Goal: Task Accomplishment & Management: Use online tool/utility

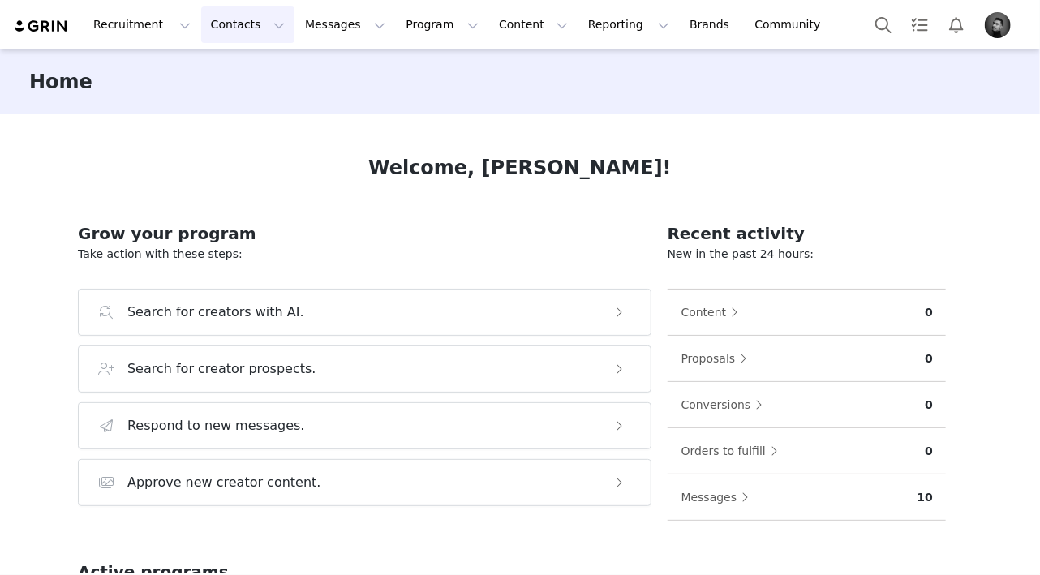
click at [251, 34] on button "Contacts Contacts" at bounding box center [247, 24] width 93 height 36
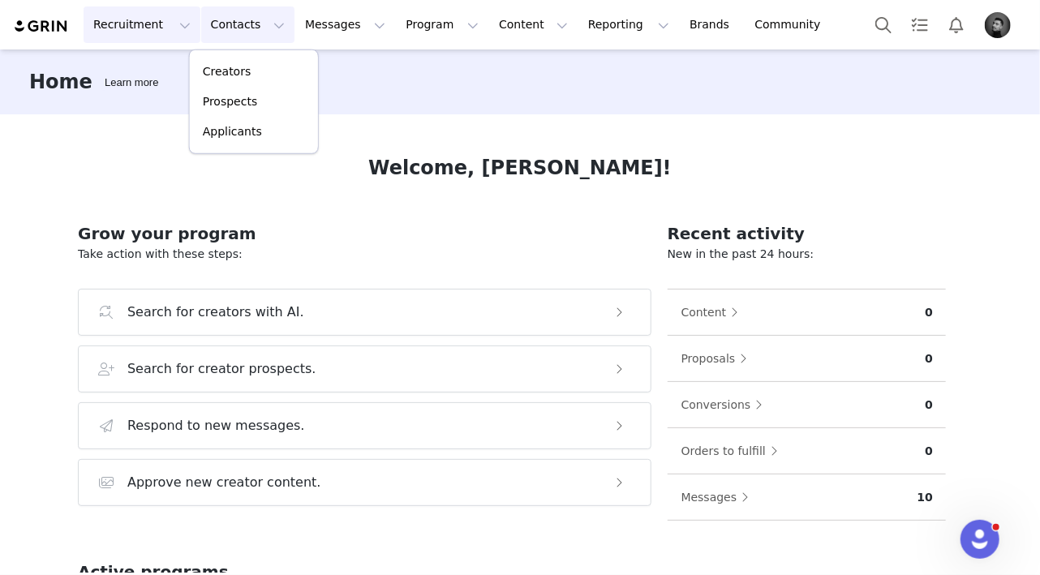
click at [152, 31] on button "Recruitment Recruitment" at bounding box center [142, 24] width 117 height 36
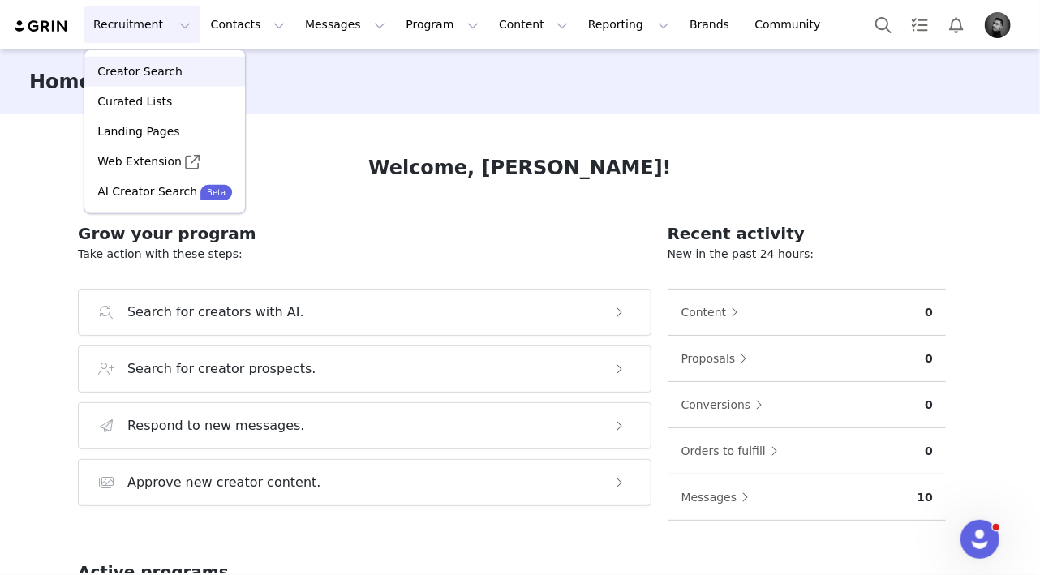
click at [156, 68] on p "Creator Search" at bounding box center [139, 71] width 85 height 17
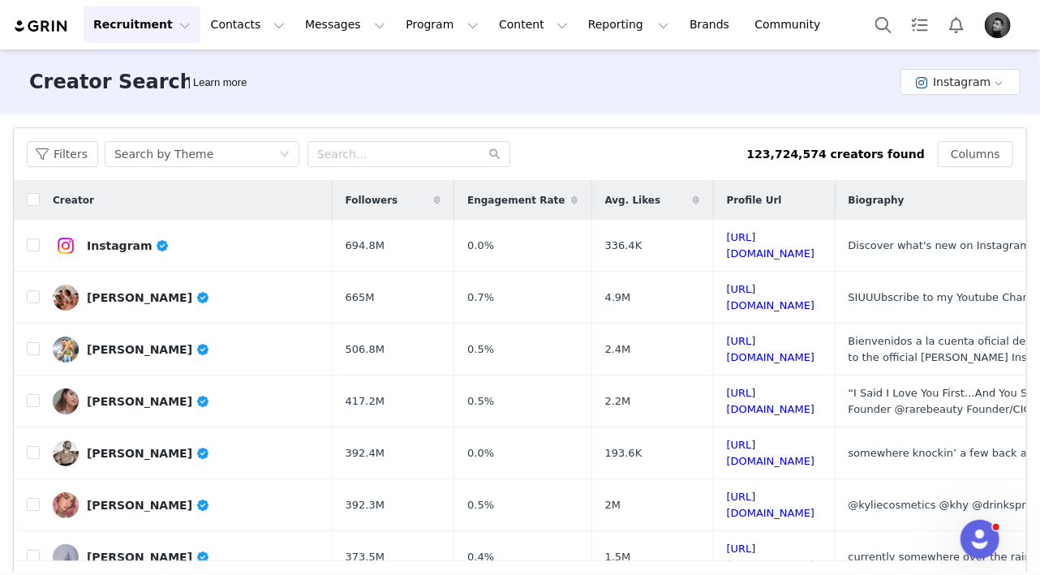
click at [155, 26] on button "Recruitment Recruitment" at bounding box center [142, 24] width 117 height 36
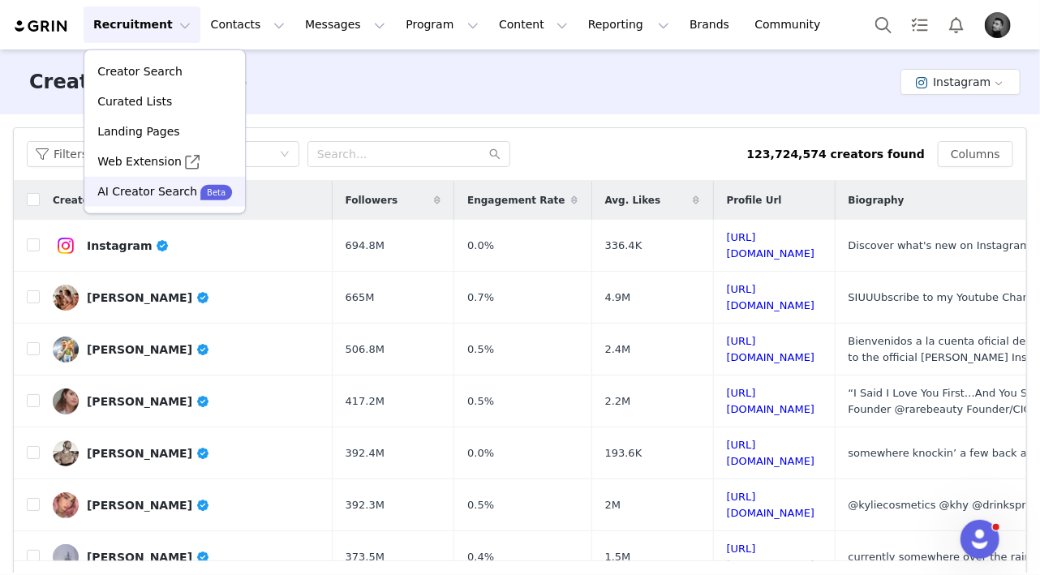
click at [134, 191] on p "AI Creator Search" at bounding box center [147, 191] width 100 height 17
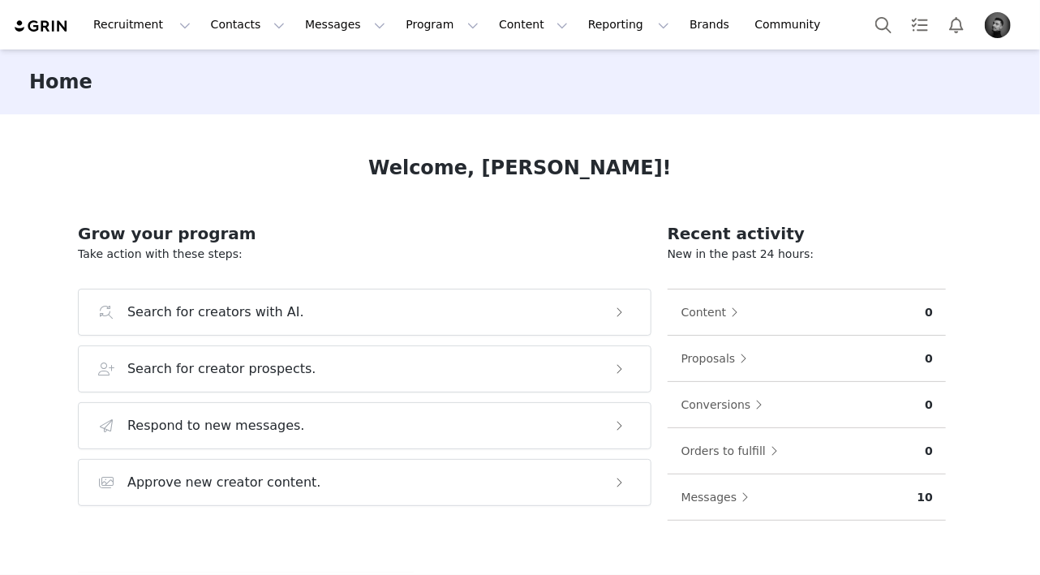
click at [1004, 32] on img "Profile" at bounding box center [998, 25] width 26 height 26
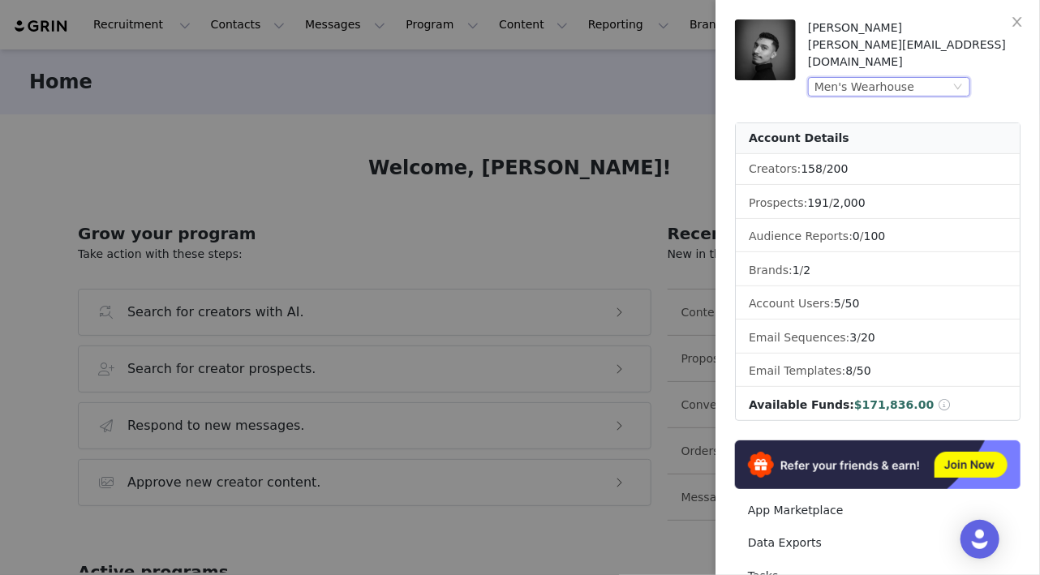
click at [897, 78] on div "Men's Wearhouse" at bounding box center [864, 87] width 100 height 18
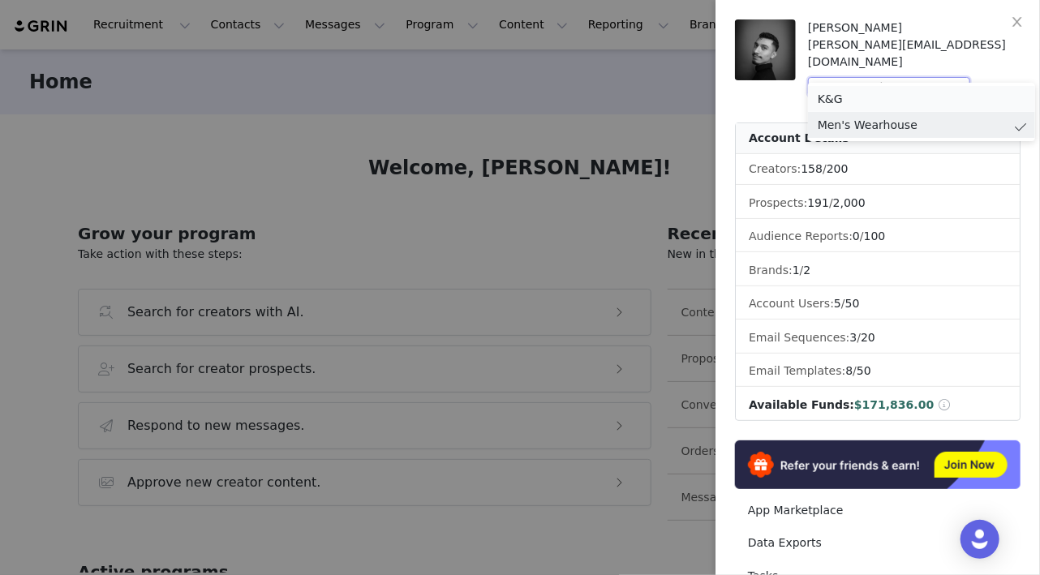
click at [852, 101] on li "K&G" at bounding box center [921, 99] width 227 height 26
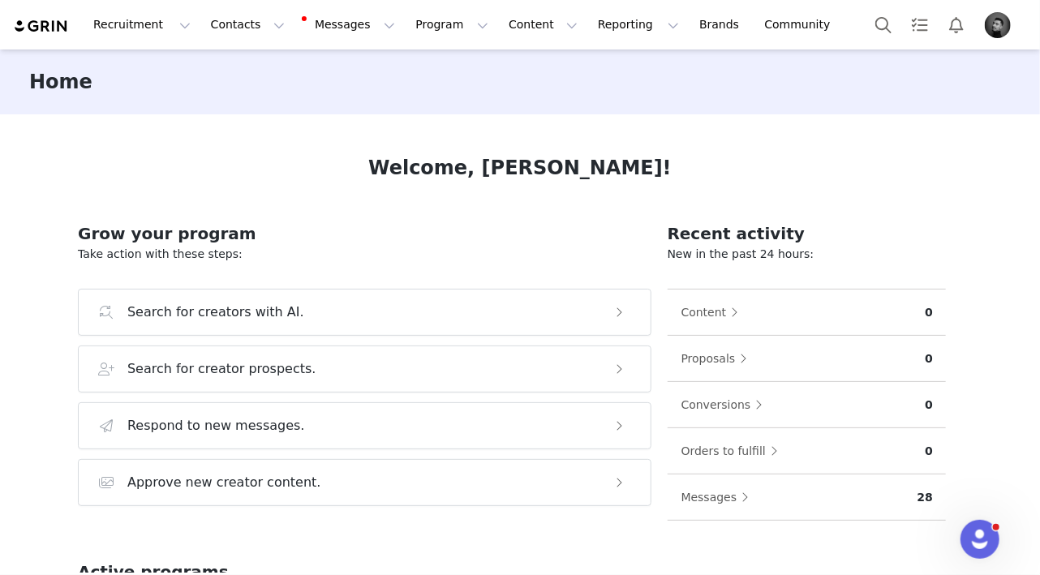
click at [1002, 29] on img "Profile" at bounding box center [998, 25] width 26 height 26
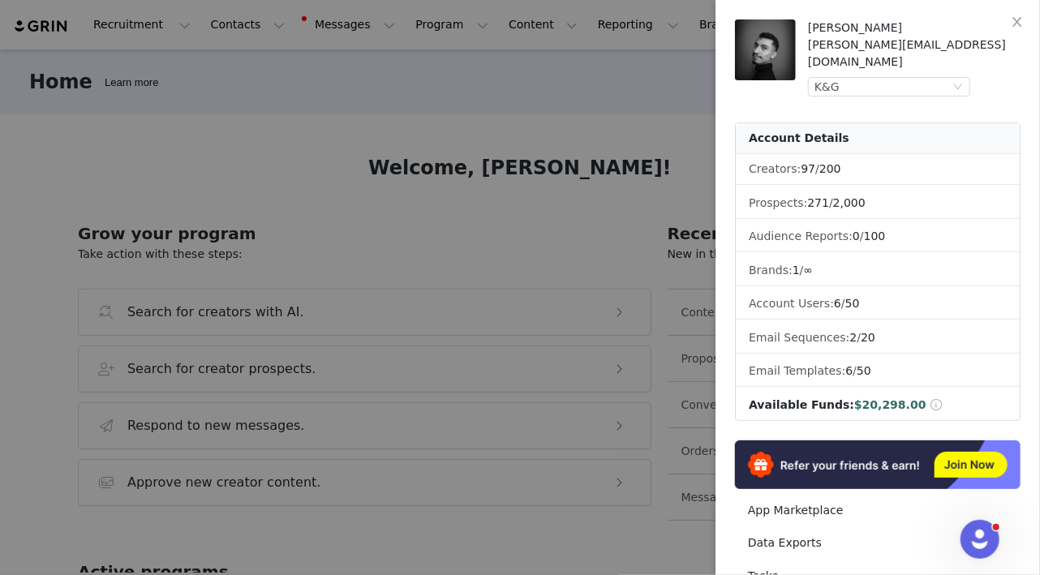
click at [350, 104] on div at bounding box center [520, 287] width 1040 height 575
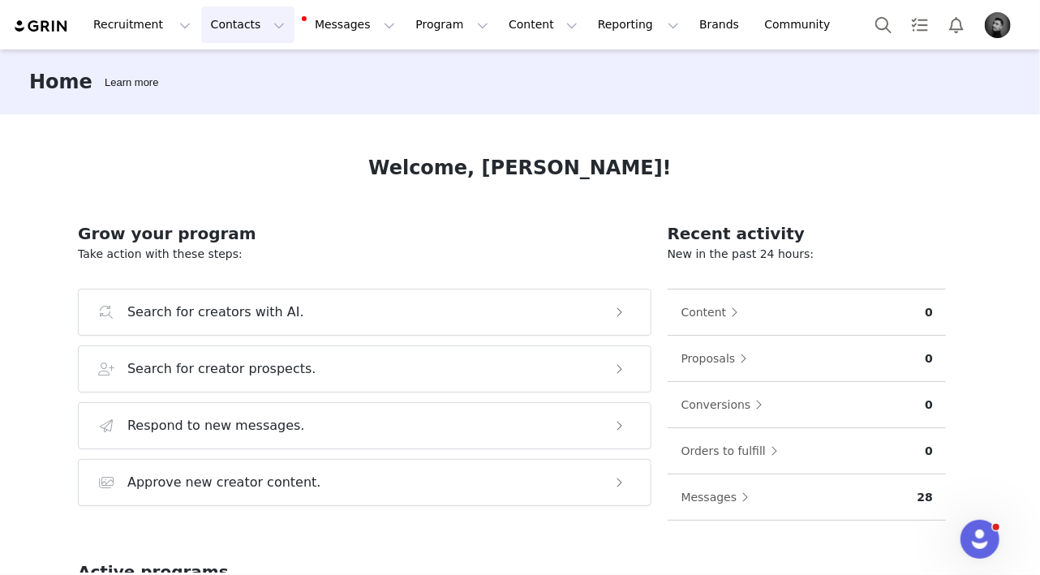
click at [250, 21] on button "Contacts Contacts" at bounding box center [247, 24] width 93 height 36
click at [234, 101] on p "Prospects" at bounding box center [230, 101] width 54 height 17
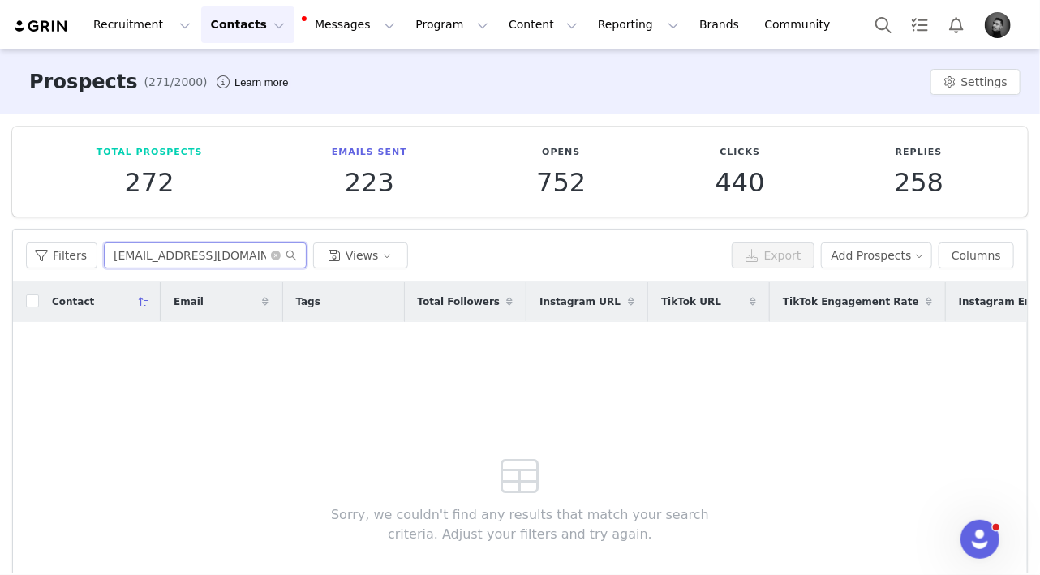
click at [198, 260] on input "info@hilyale.org" at bounding box center [205, 256] width 203 height 26
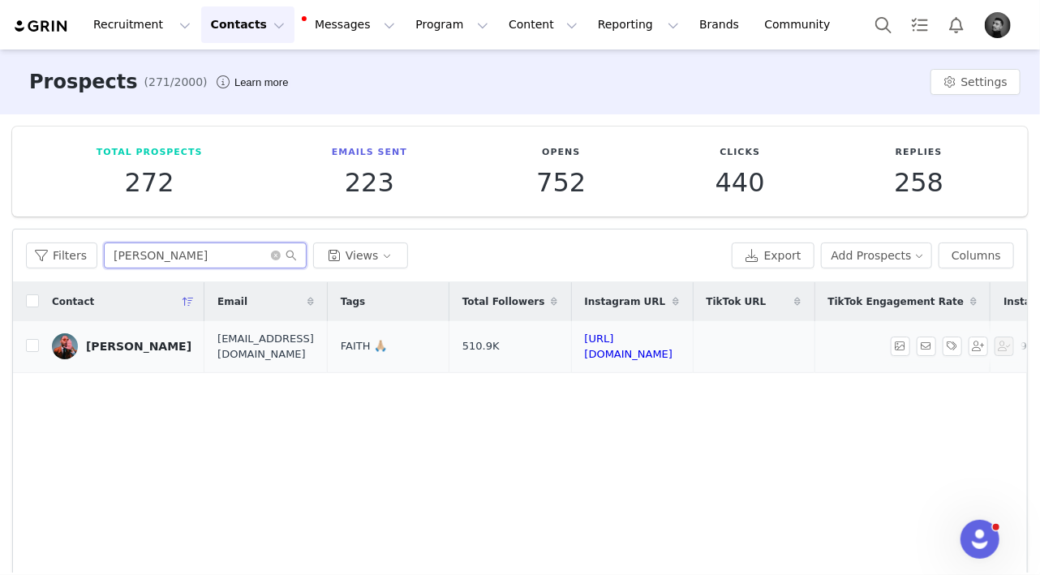
type input "Karlton"
click at [142, 346] on div "Karlton Banks" at bounding box center [138, 346] width 105 height 13
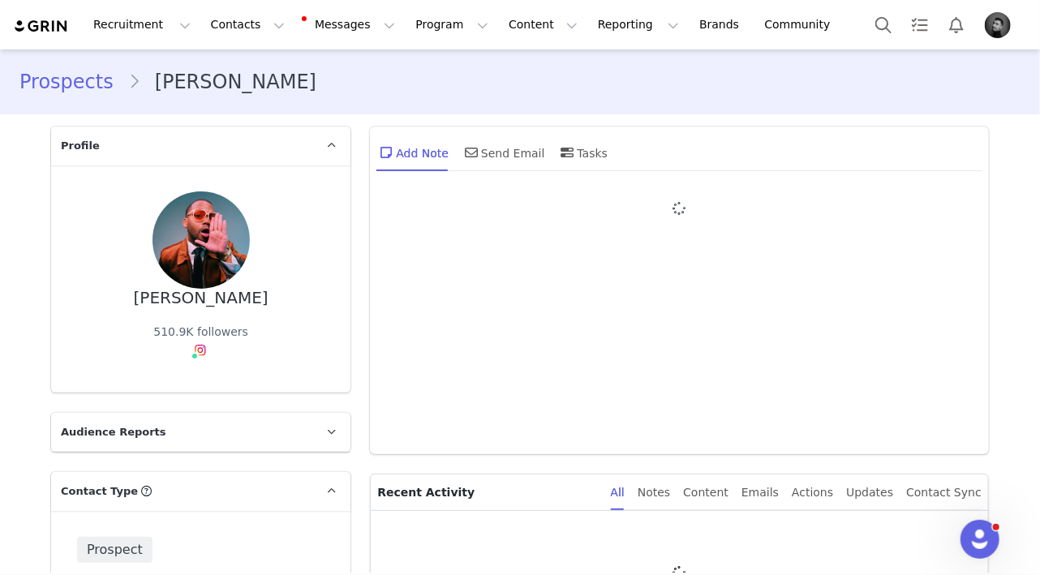
type input "+1 (United States)"
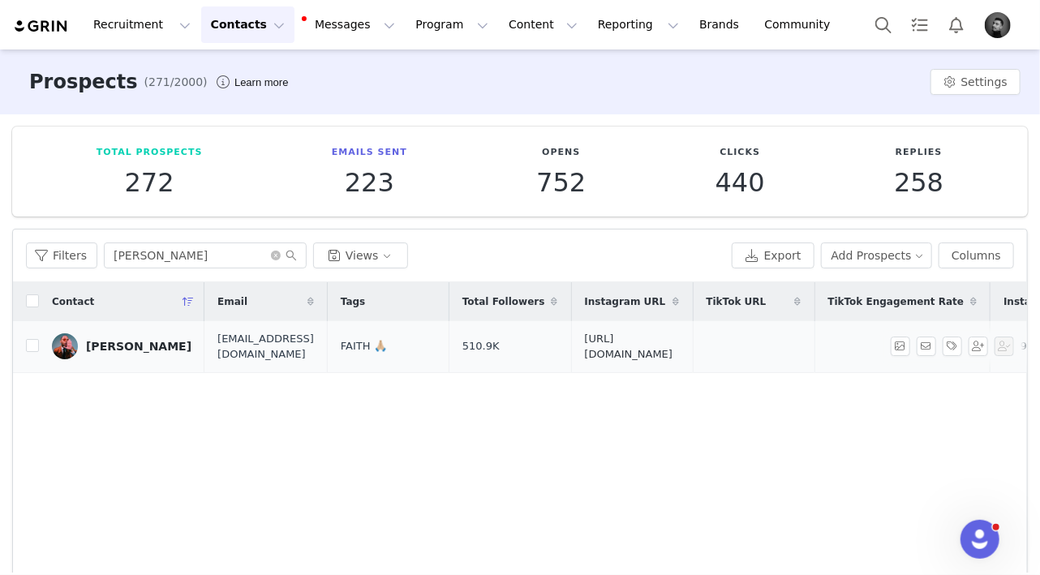
click at [673, 343] on link "https://www.instagram.com/notkarltonbanks" at bounding box center [629, 347] width 88 height 28
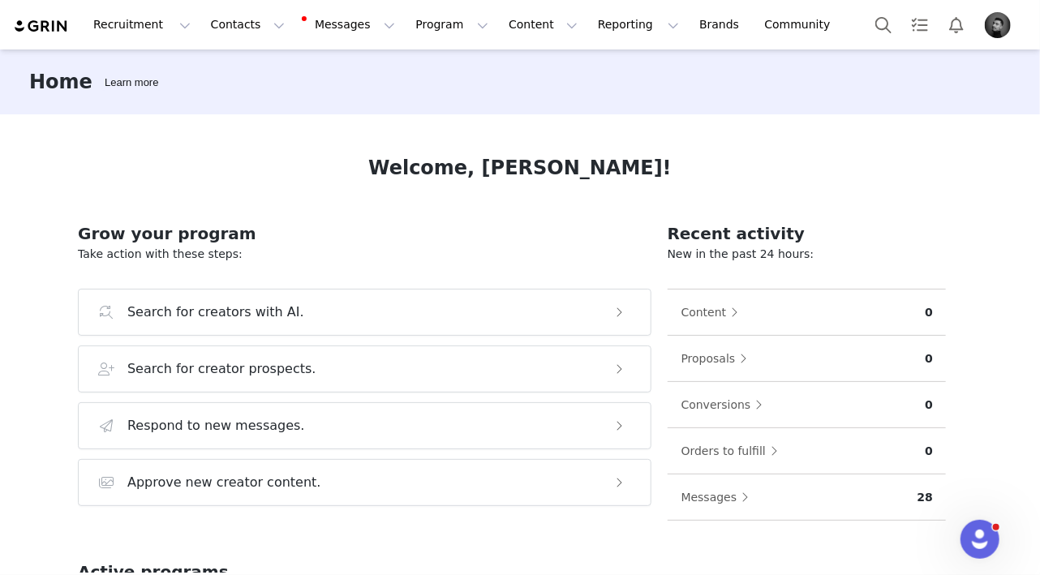
click at [997, 28] on img "Profile" at bounding box center [998, 25] width 26 height 26
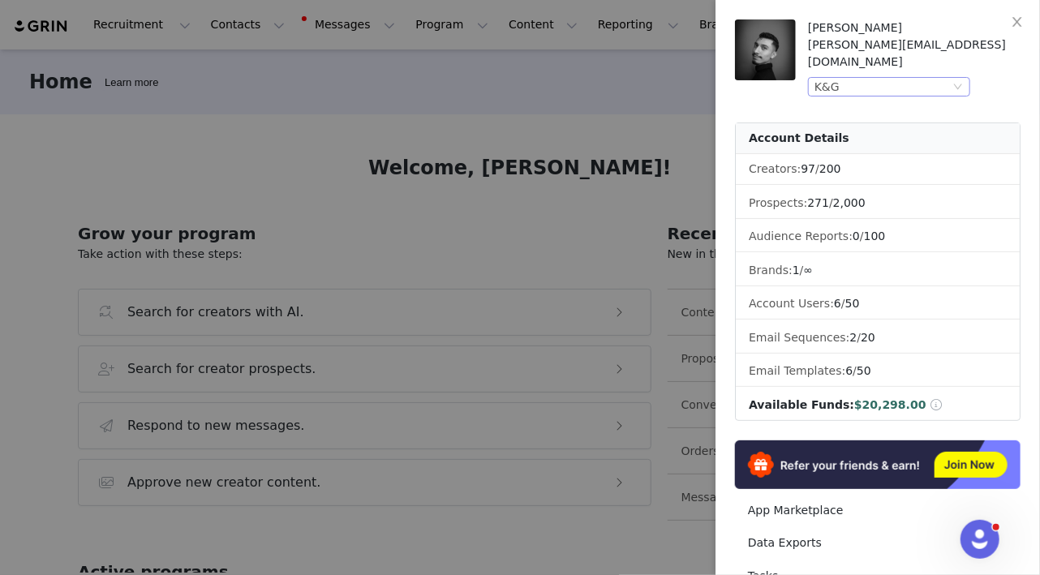
click at [886, 78] on div "K&G" at bounding box center [881, 87] width 135 height 18
click at [855, 78] on div "K&G" at bounding box center [881, 87] width 135 height 18
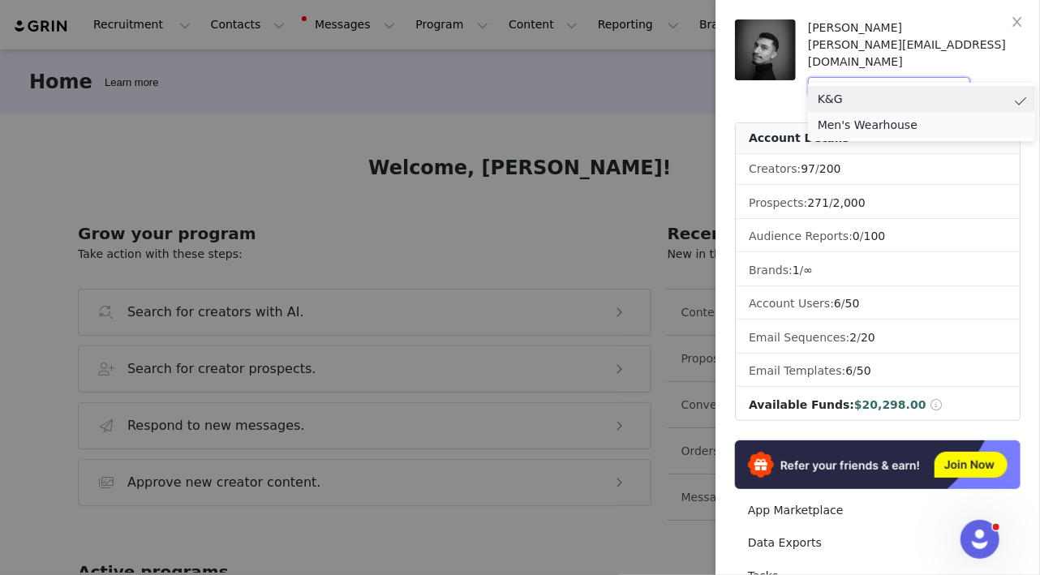
click at [835, 126] on li "Men's Wearhouse" at bounding box center [921, 125] width 227 height 26
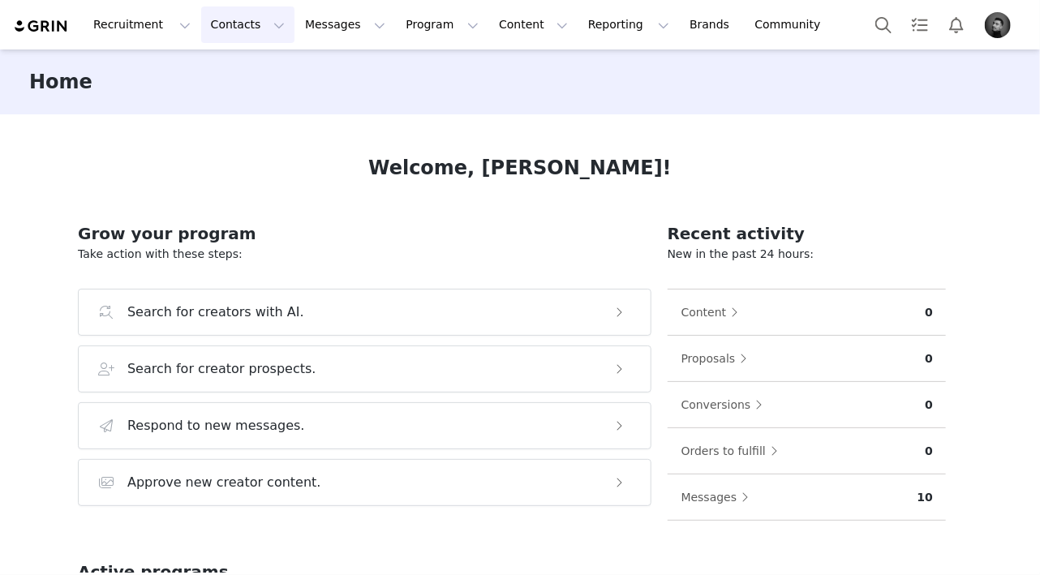
click at [234, 27] on button "Contacts Contacts" at bounding box center [247, 24] width 93 height 36
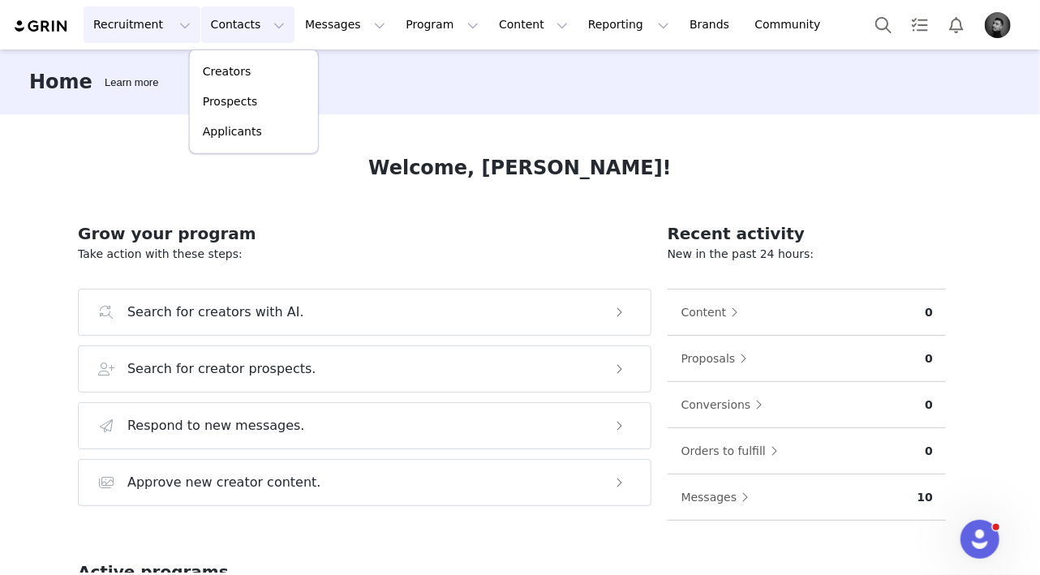
click at [157, 24] on button "Recruitment Recruitment" at bounding box center [142, 24] width 117 height 36
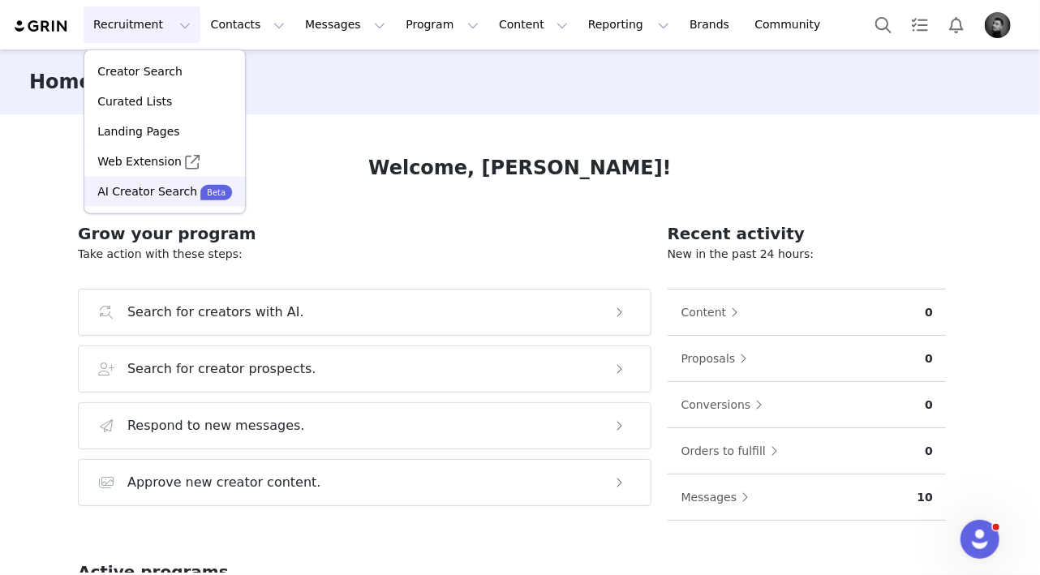
click at [127, 190] on p "AI Creator Search" at bounding box center [147, 191] width 100 height 17
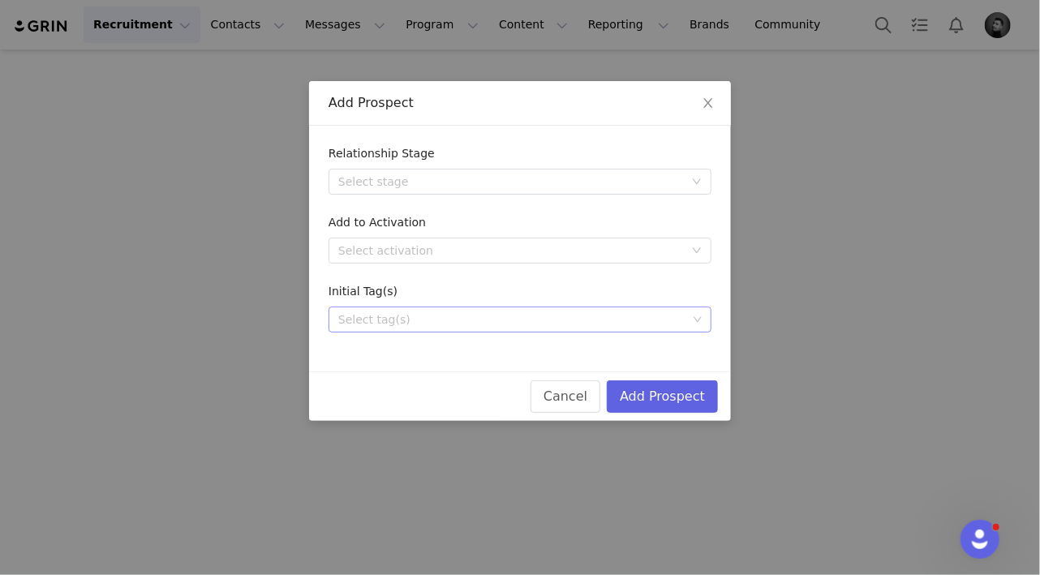
click at [424, 317] on div "Select tag(s)" at bounding box center [512, 319] width 349 height 16
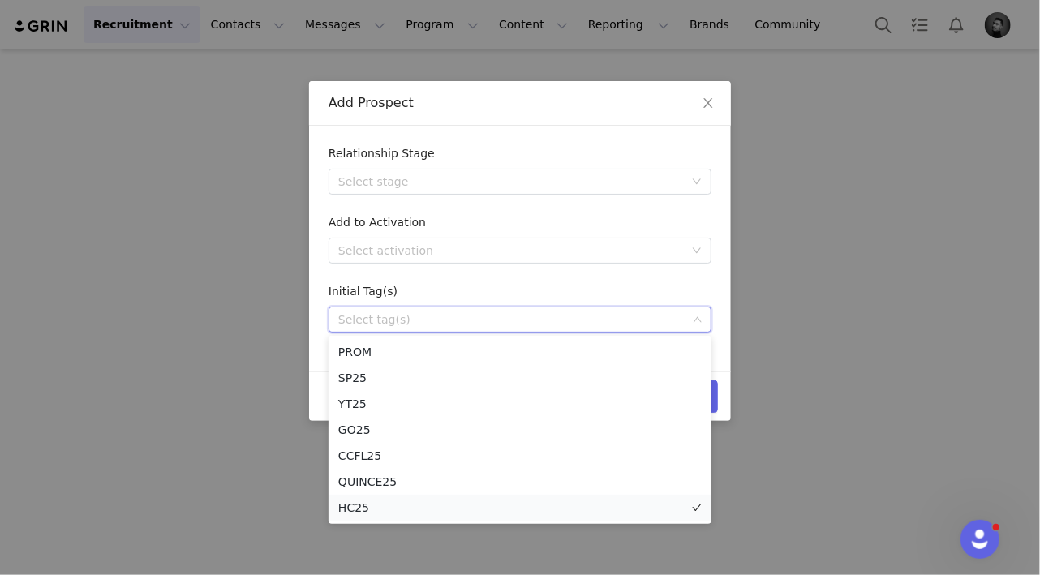
click at [354, 510] on li "HC25" at bounding box center [519, 508] width 383 height 26
click at [628, 289] on div "Initial Tag(s)" at bounding box center [519, 295] width 383 height 24
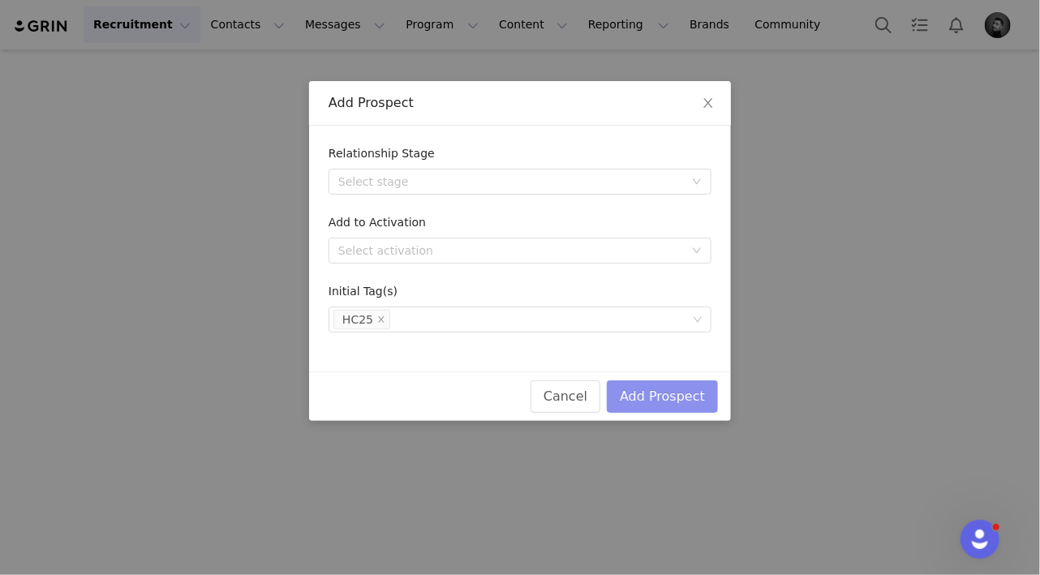
click at [703, 396] on button "Add Prospect" at bounding box center [662, 396] width 111 height 32
click at [453, 321] on div "Select tag(s)" at bounding box center [512, 319] width 349 height 16
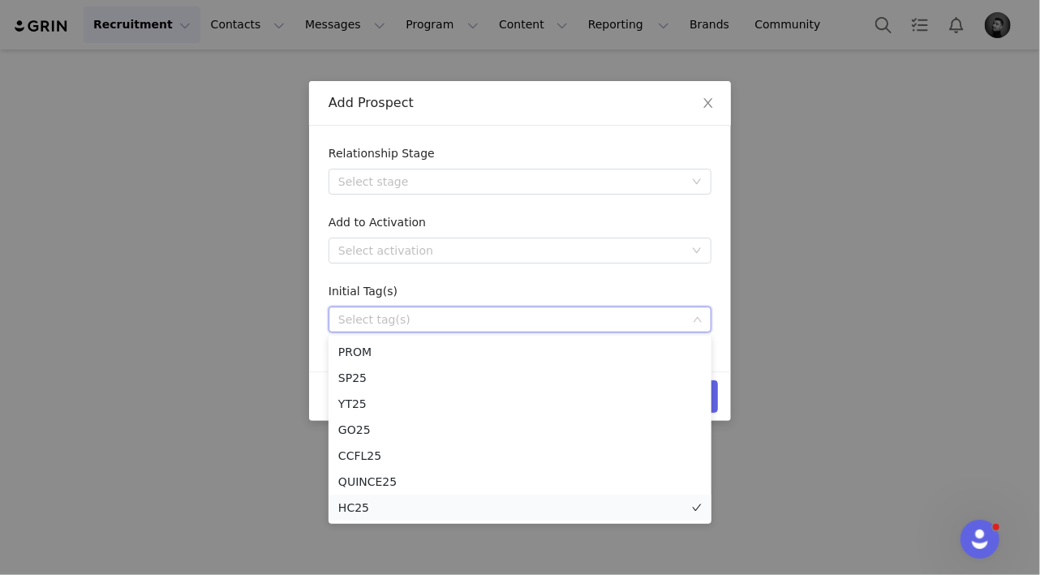
click at [364, 508] on li "HC25" at bounding box center [519, 508] width 383 height 26
click at [496, 279] on form "Relationship Stage Select stage Add to Activation Select activation Initial Tag…" at bounding box center [519, 238] width 383 height 187
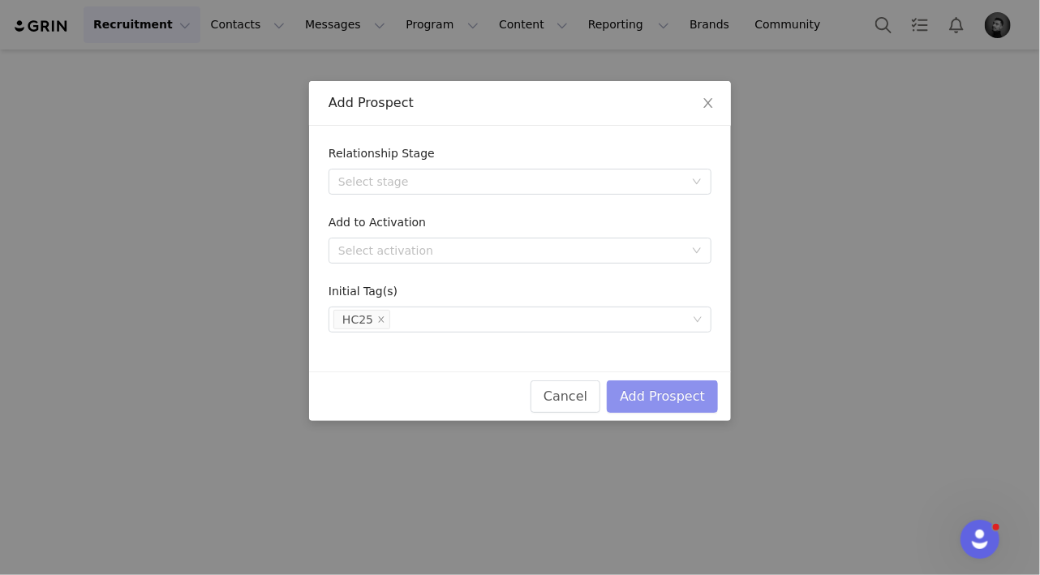
click at [692, 392] on button "Add Prospect" at bounding box center [662, 396] width 111 height 32
